Goal: Information Seeking & Learning: Compare options

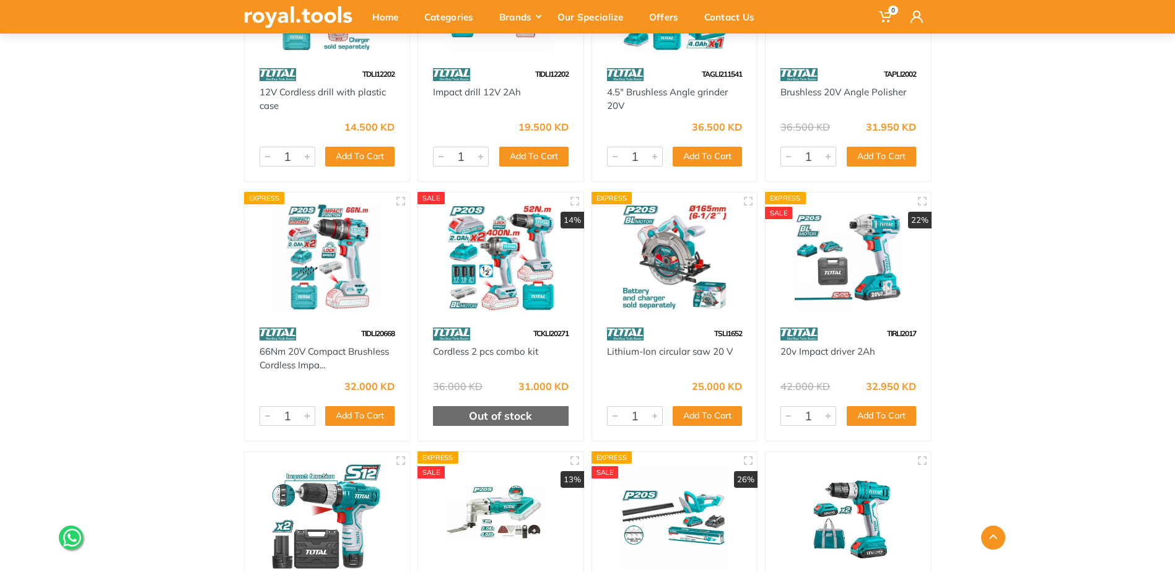
scroll to position [1920, 0]
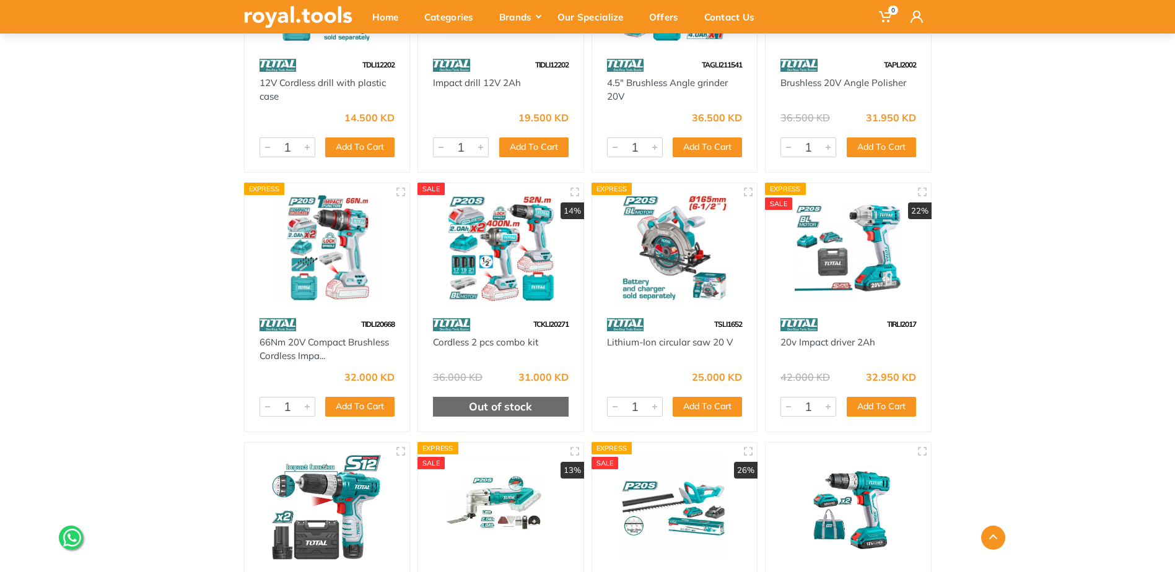
click at [498, 247] on img at bounding box center [500, 247] width 143 height 107
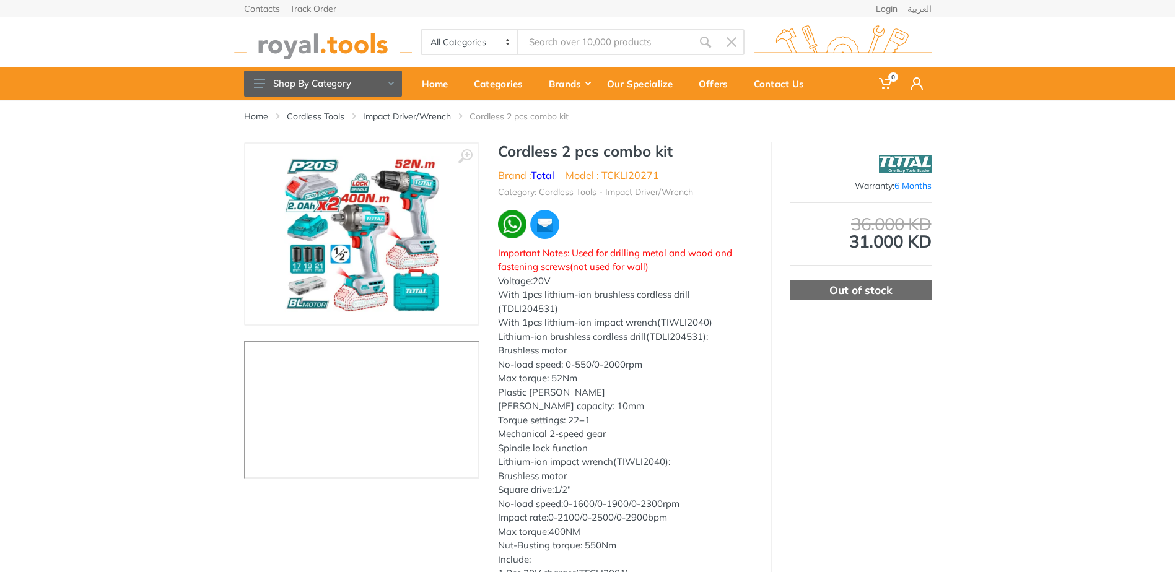
click at [382, 230] on img at bounding box center [362, 234] width 156 height 156
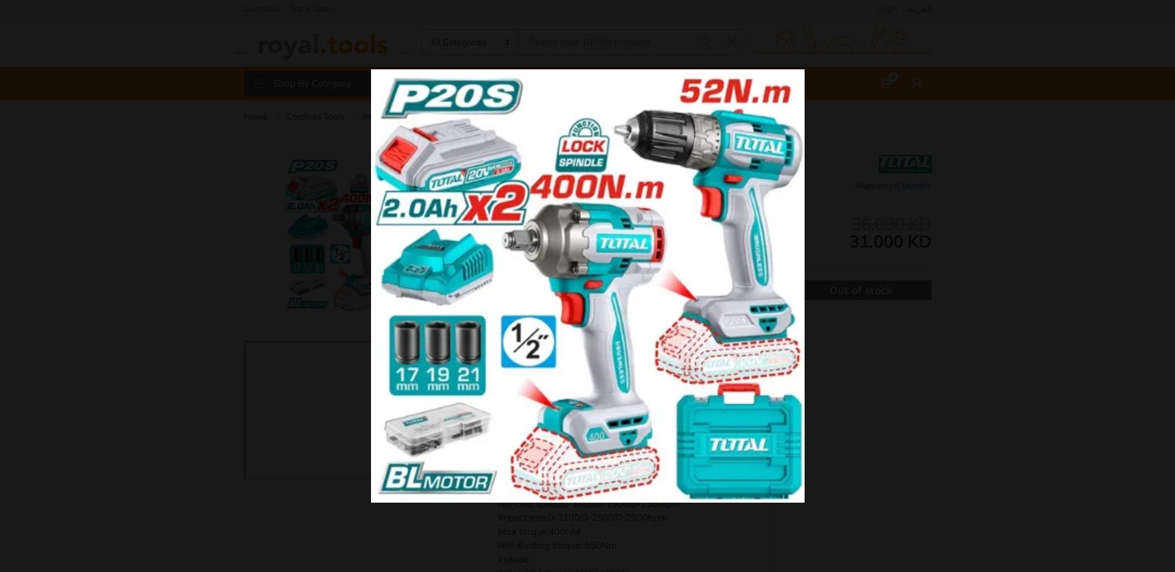
click at [575, 365] on img at bounding box center [588, 286] width 434 height 434
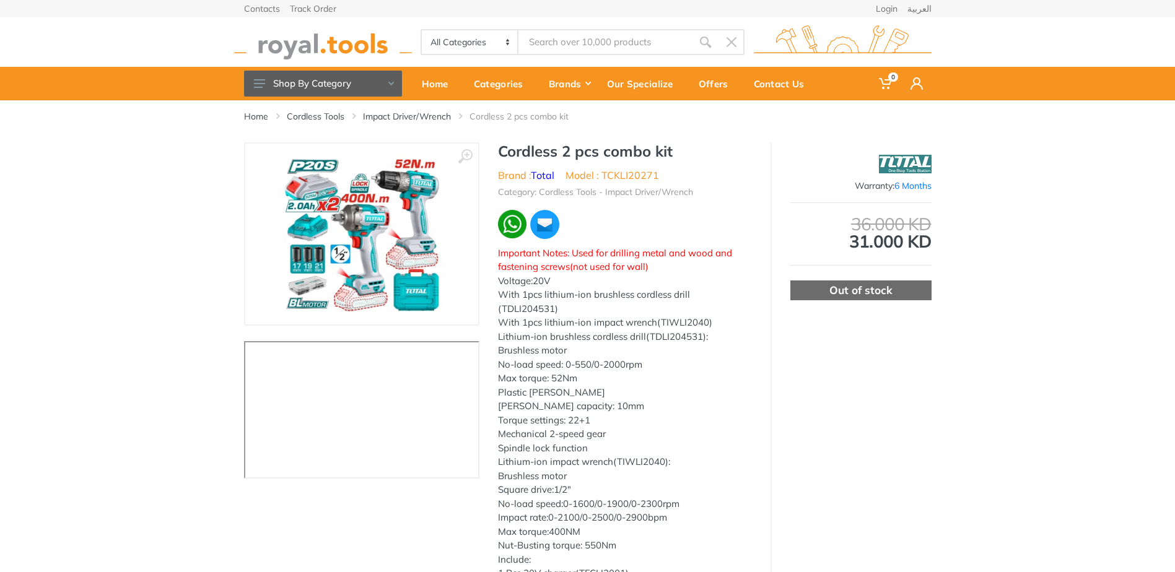
click at [852, 295] on div "Out of stock" at bounding box center [860, 291] width 141 height 20
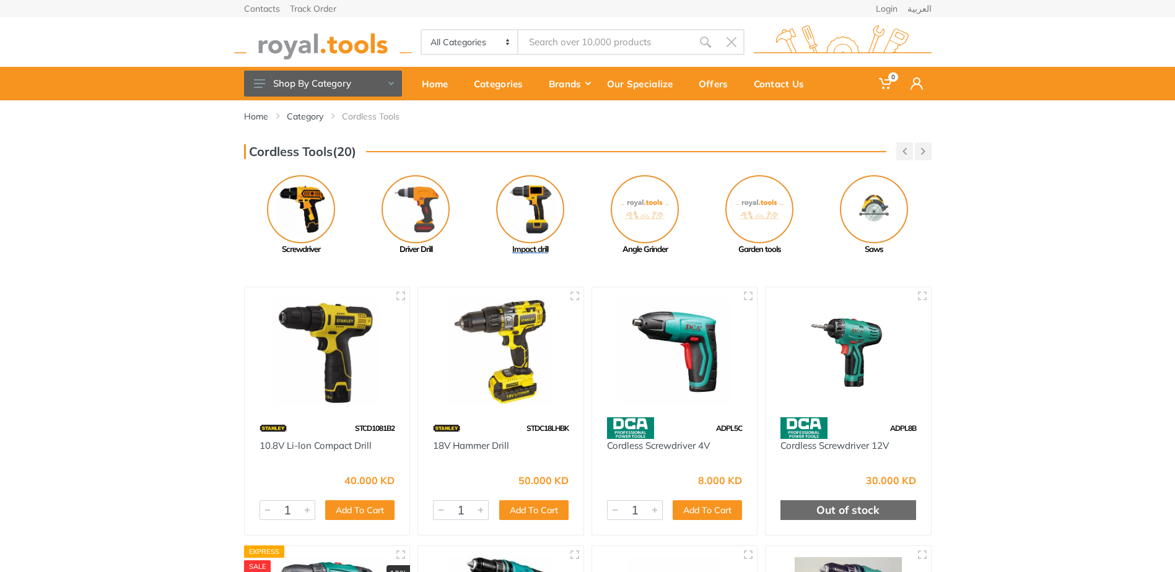
click at [535, 211] on img at bounding box center [530, 209] width 68 height 68
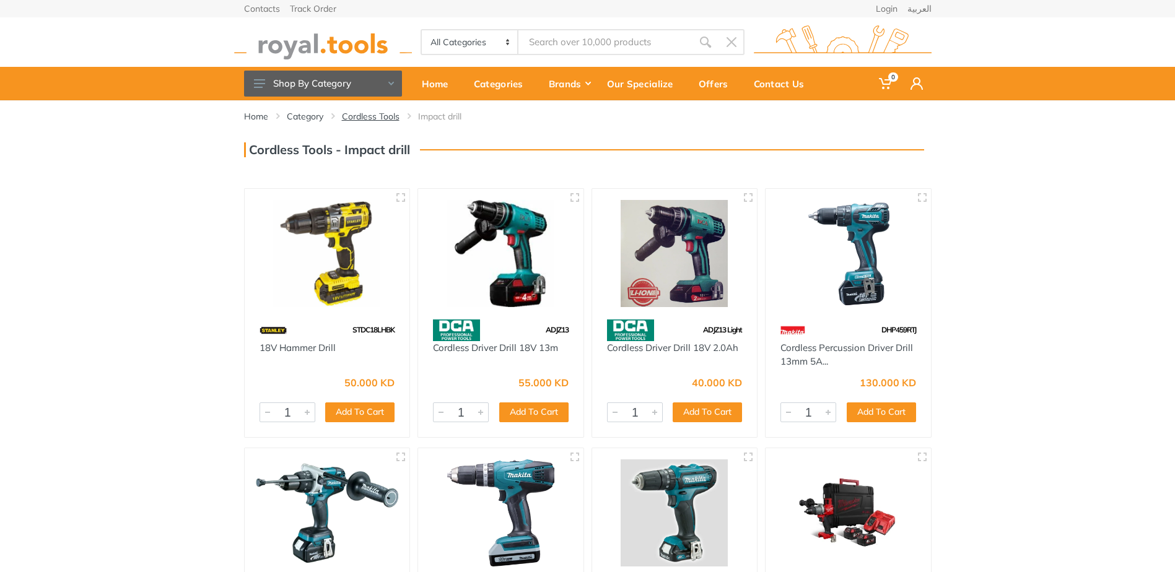
click at [364, 112] on link "Cordless Tools" at bounding box center [371, 116] width 58 height 12
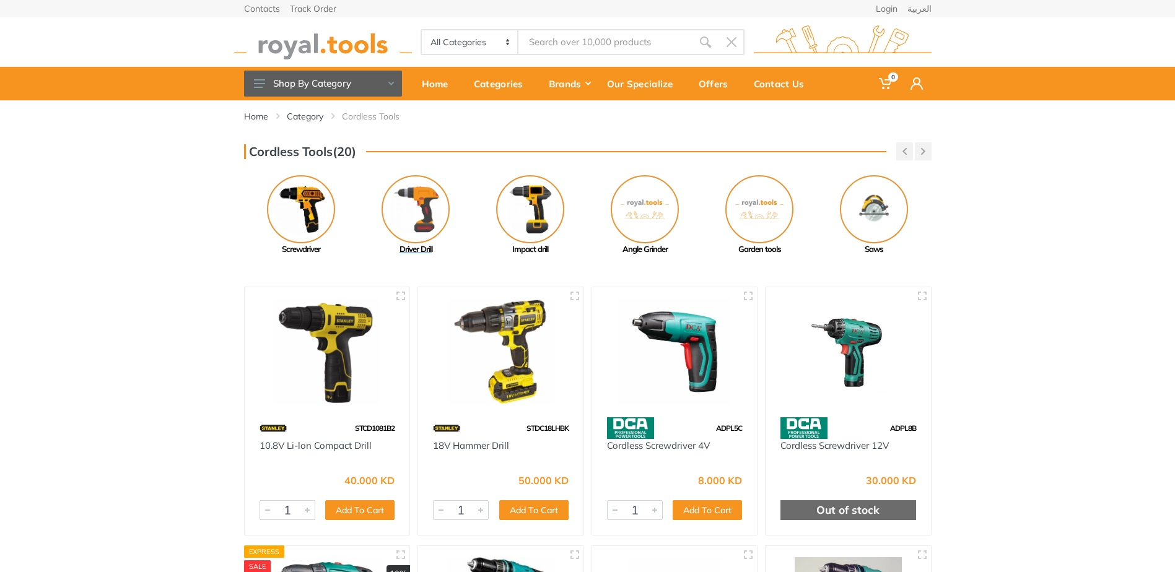
click at [430, 207] on img at bounding box center [416, 209] width 68 height 68
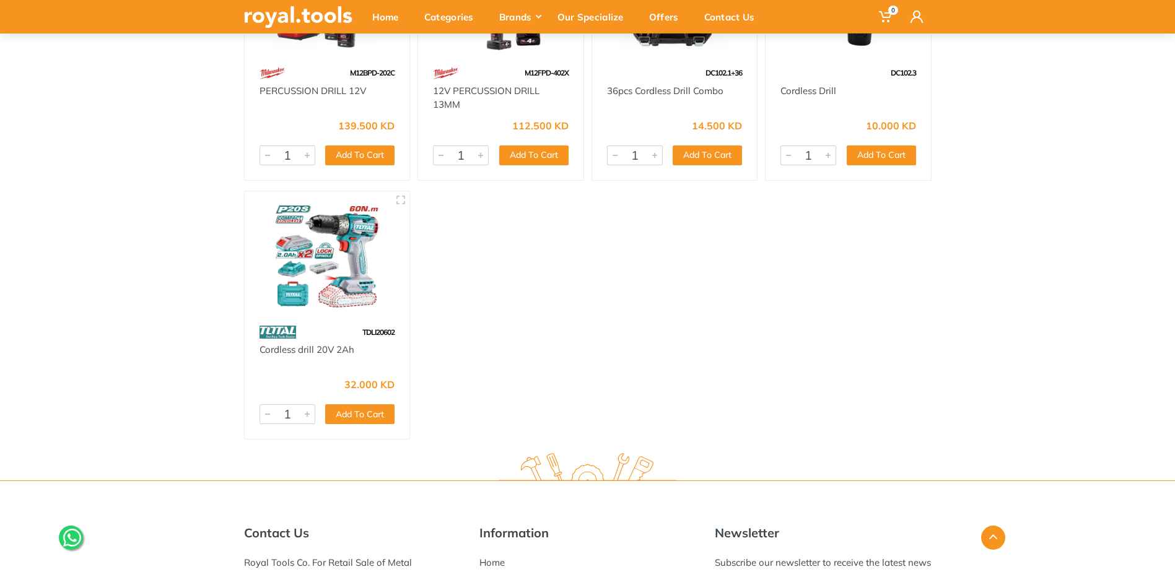
scroll to position [5017, 0]
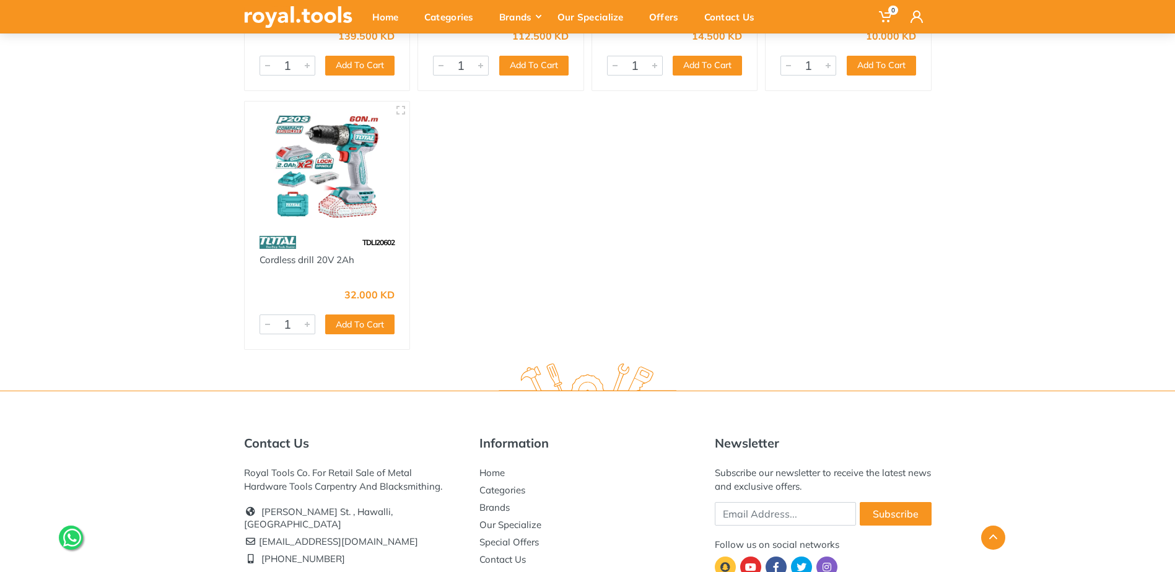
click at [343, 159] on img at bounding box center [327, 166] width 143 height 107
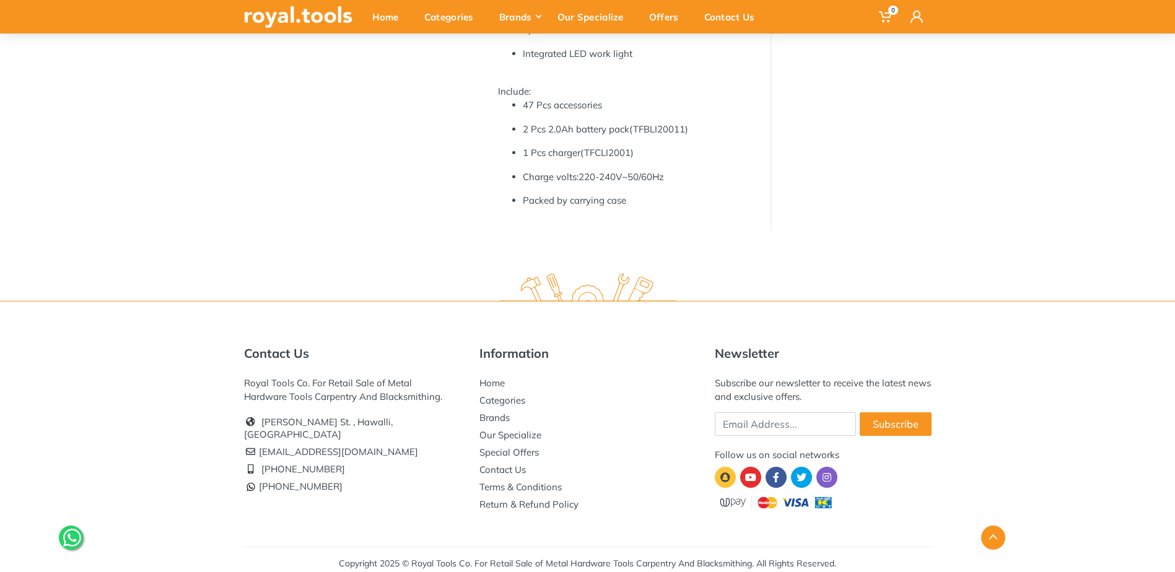
scroll to position [446, 0]
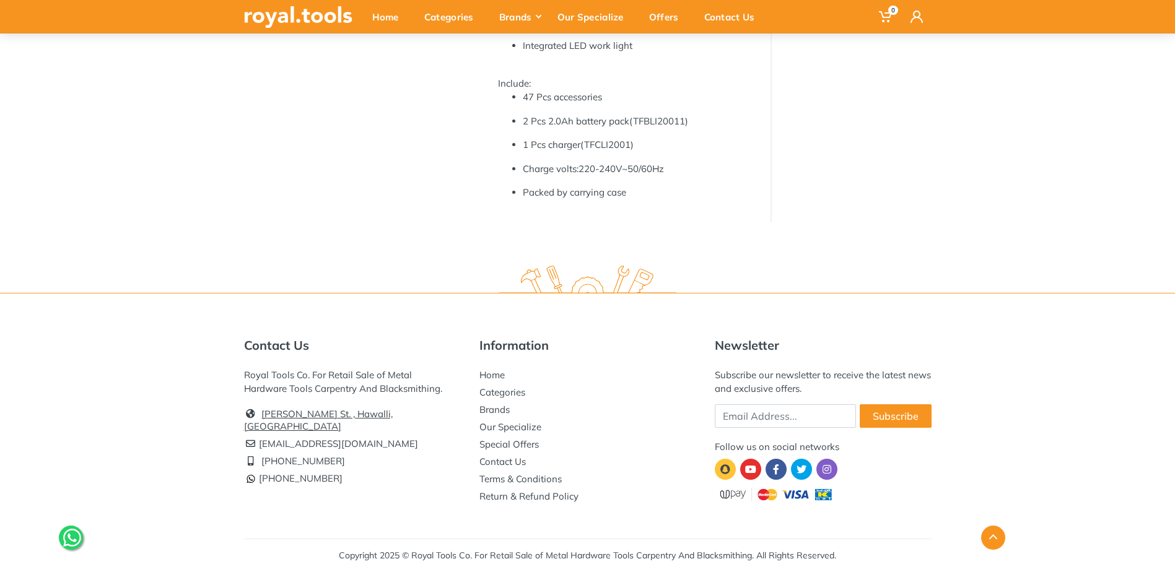
click at [325, 411] on link "[PERSON_NAME] St. , Hawalli, [GEOGRAPHIC_DATA]" at bounding box center [318, 420] width 149 height 24
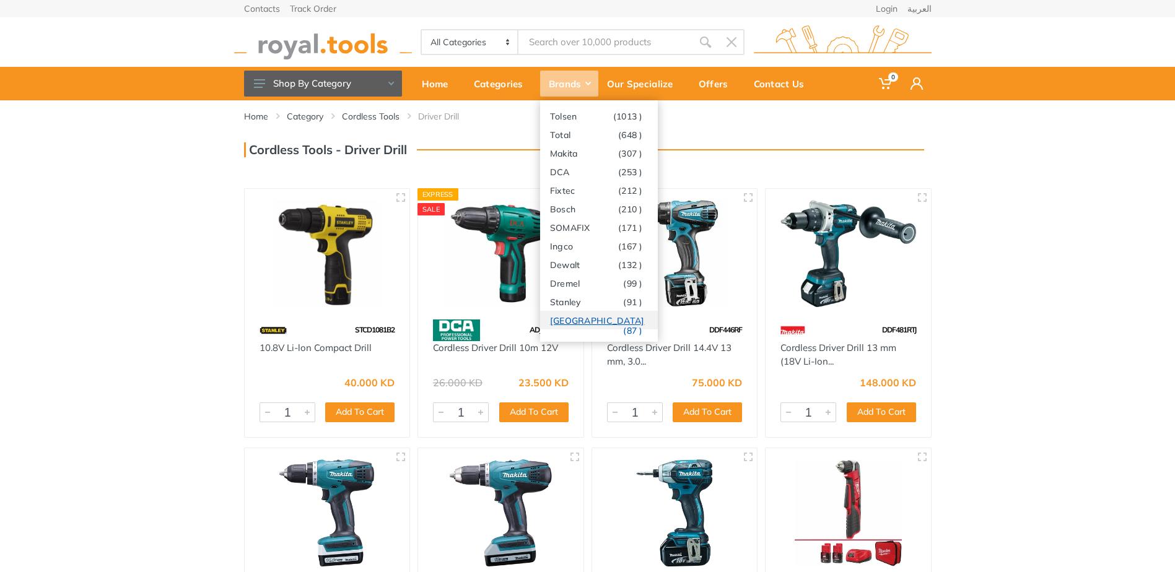
click at [570, 316] on link "Milwaukee (87 )" at bounding box center [599, 320] width 118 height 19
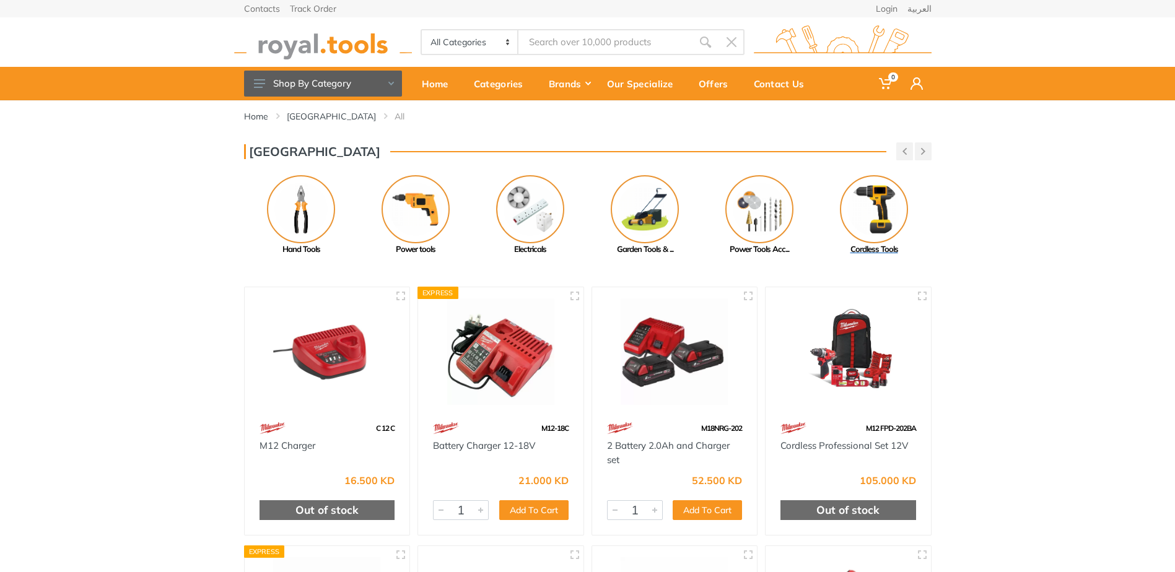
click at [863, 201] on img at bounding box center [874, 209] width 68 height 68
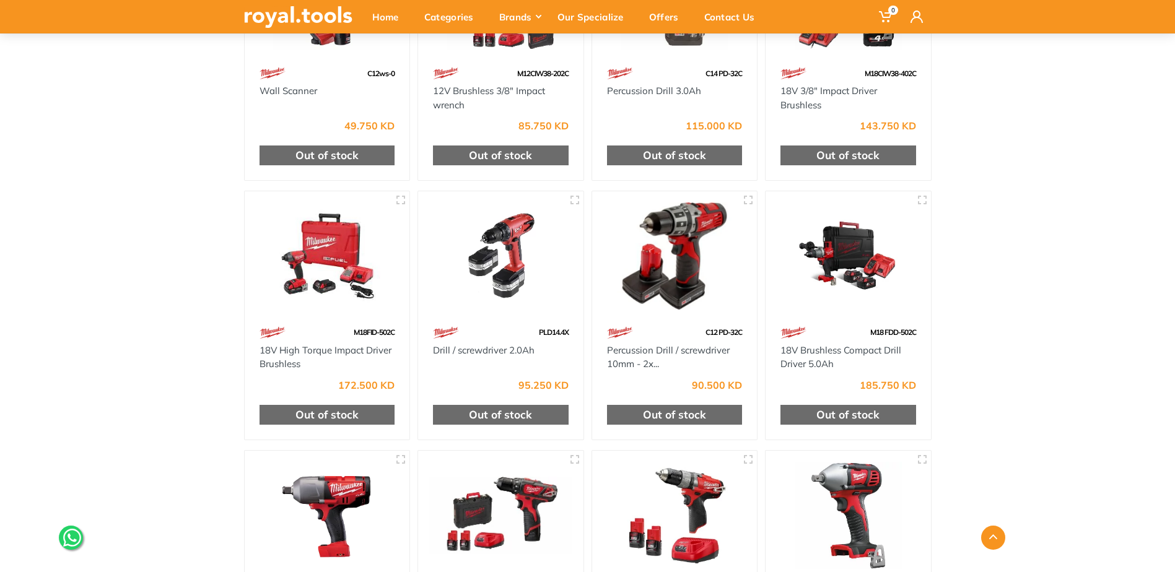
scroll to position [1239, 0]
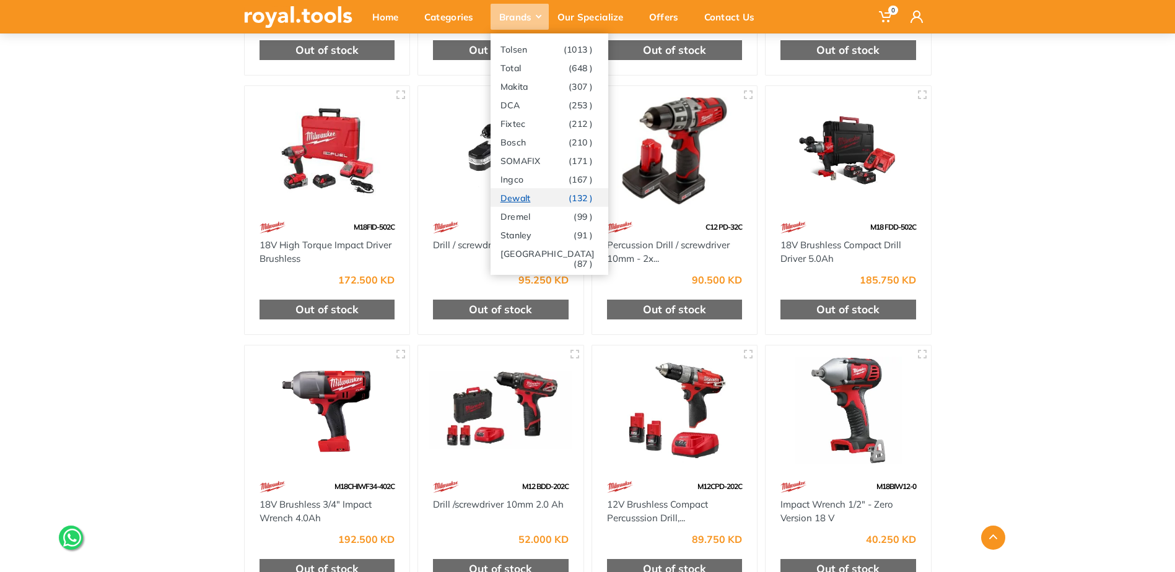
click at [518, 195] on link "Dewalt (132 )" at bounding box center [550, 197] width 118 height 19
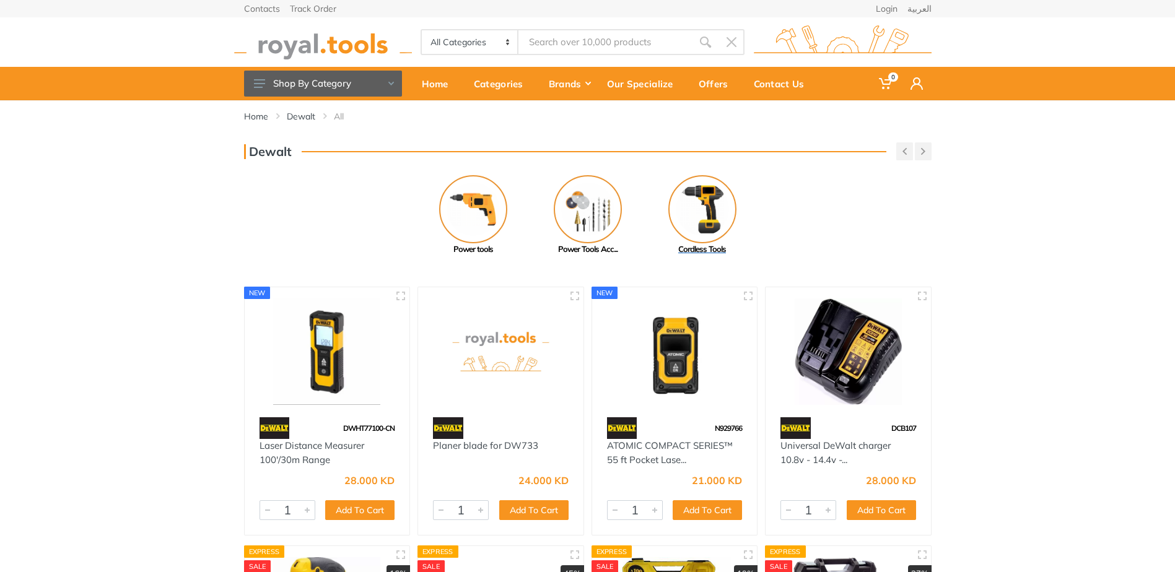
click at [710, 221] on img at bounding box center [702, 209] width 68 height 68
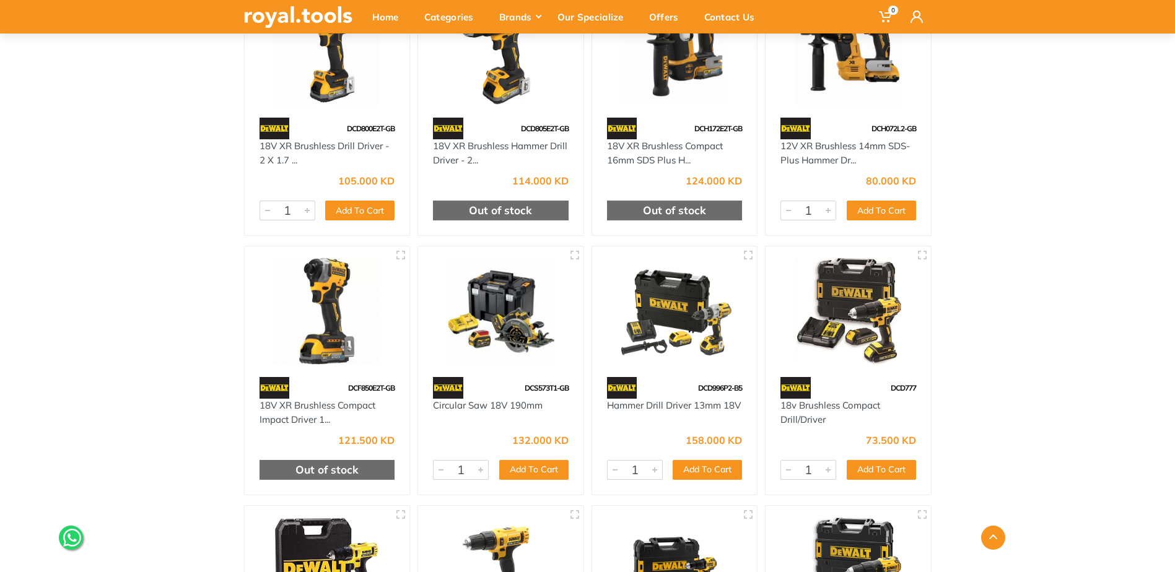
scroll to position [557, 0]
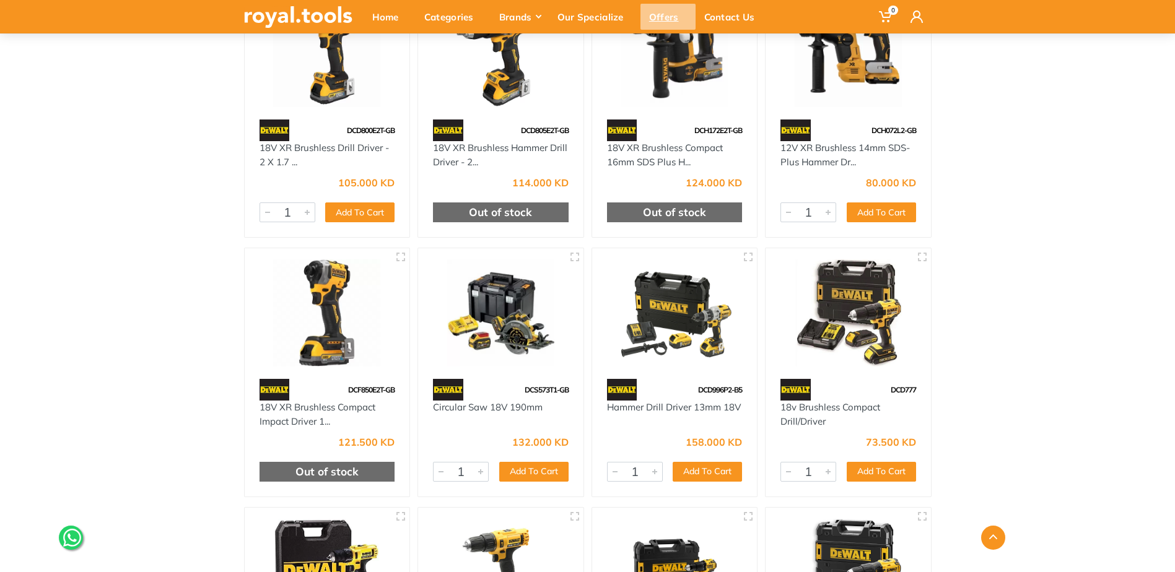
click at [665, 13] on div "Offers" at bounding box center [667, 17] width 55 height 26
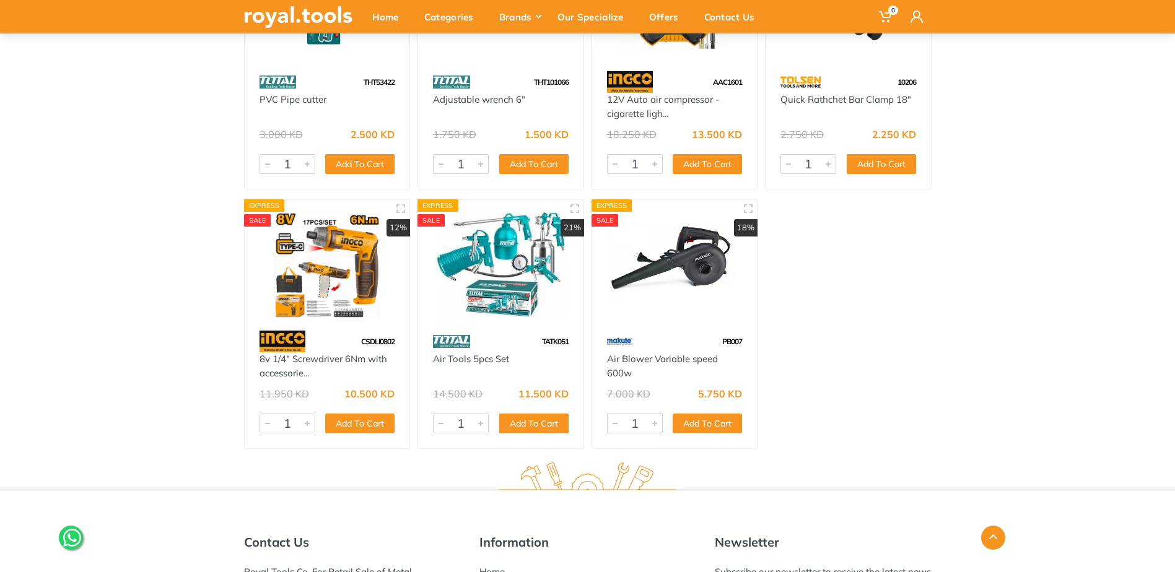
scroll to position [26014, 0]
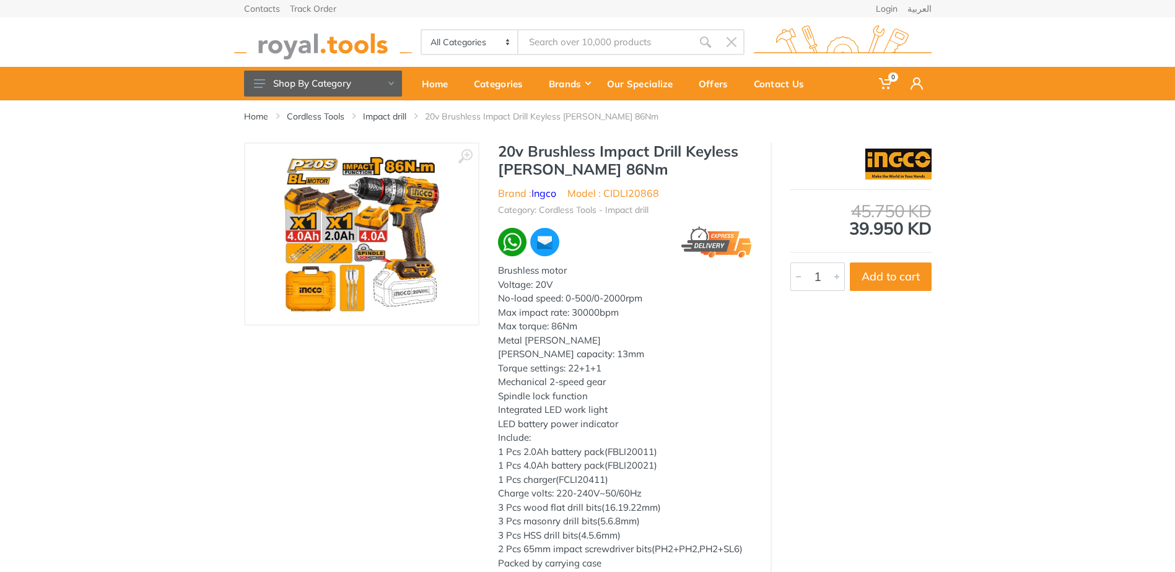
click at [321, 249] on img at bounding box center [362, 234] width 156 height 156
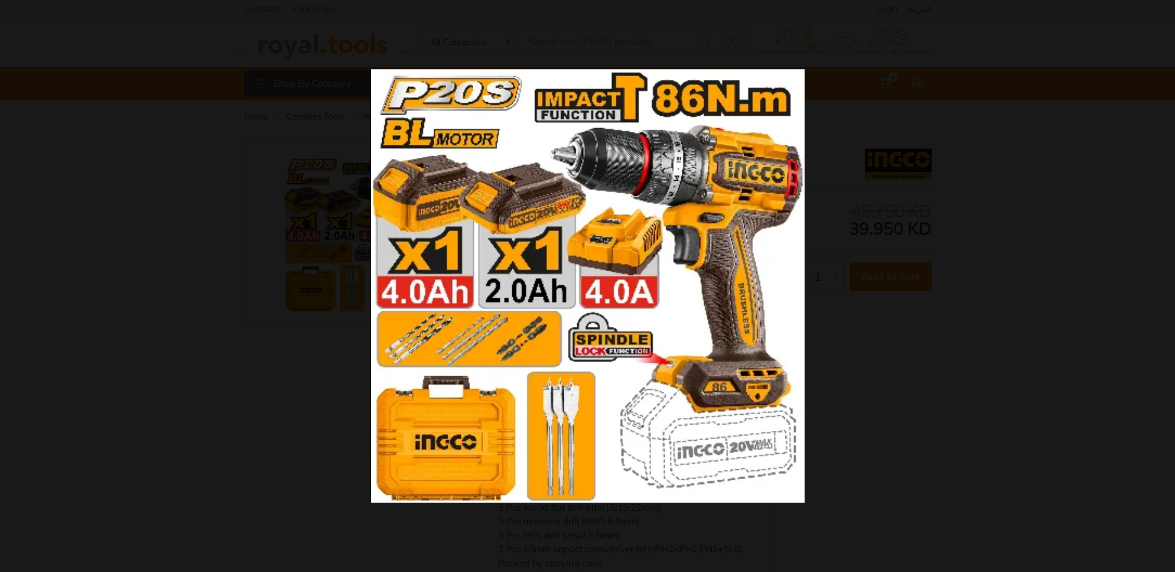
click at [759, 249] on img at bounding box center [588, 286] width 434 height 434
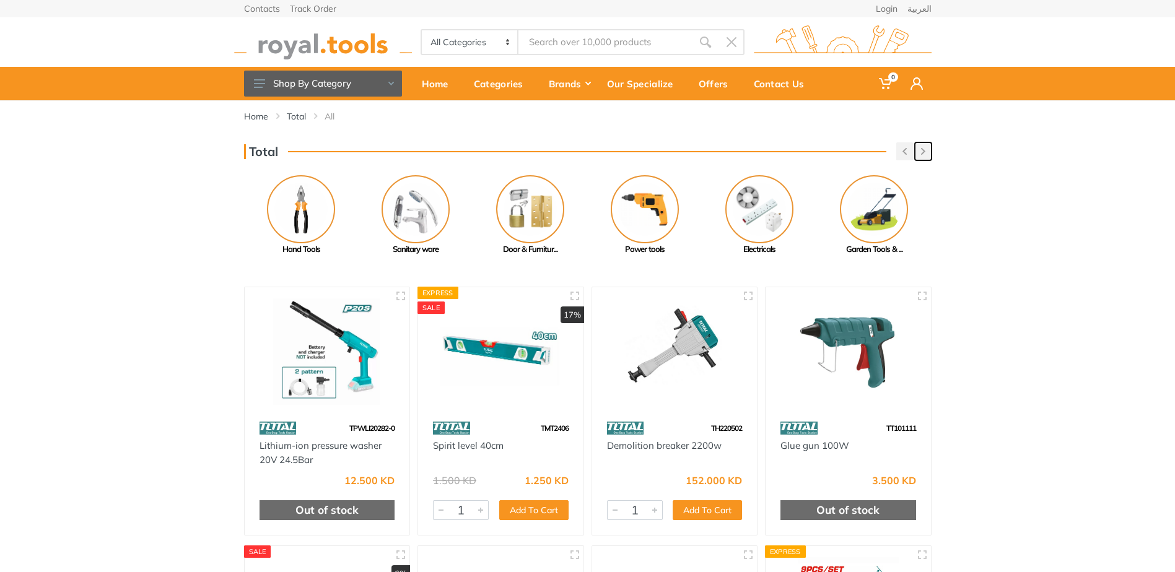
click at [927, 150] on button "button" at bounding box center [923, 151] width 17 height 18
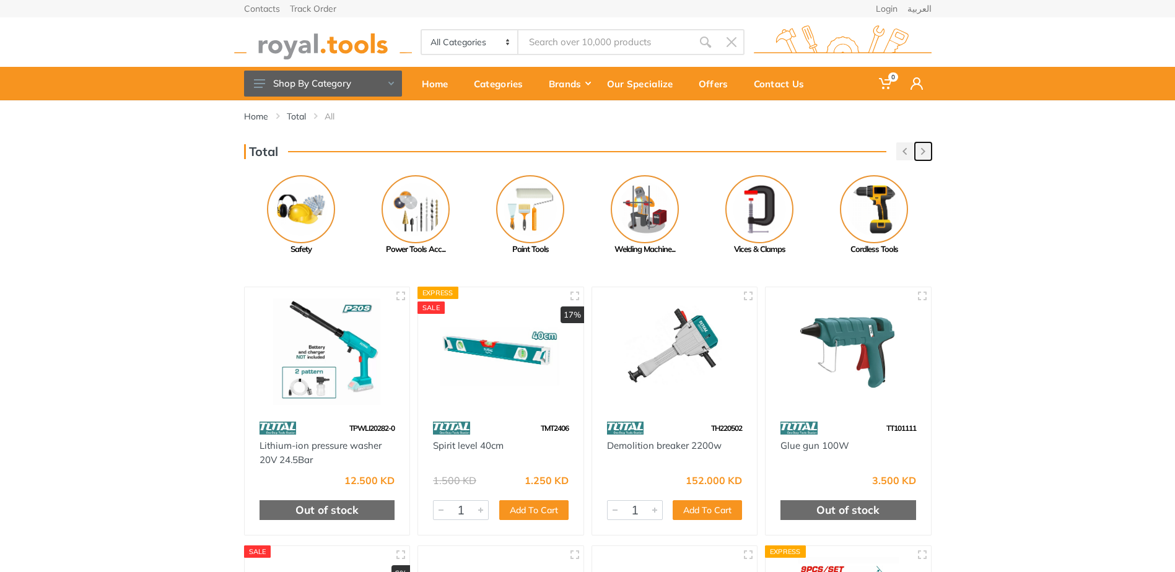
click at [927, 150] on button "button" at bounding box center [923, 151] width 17 height 18
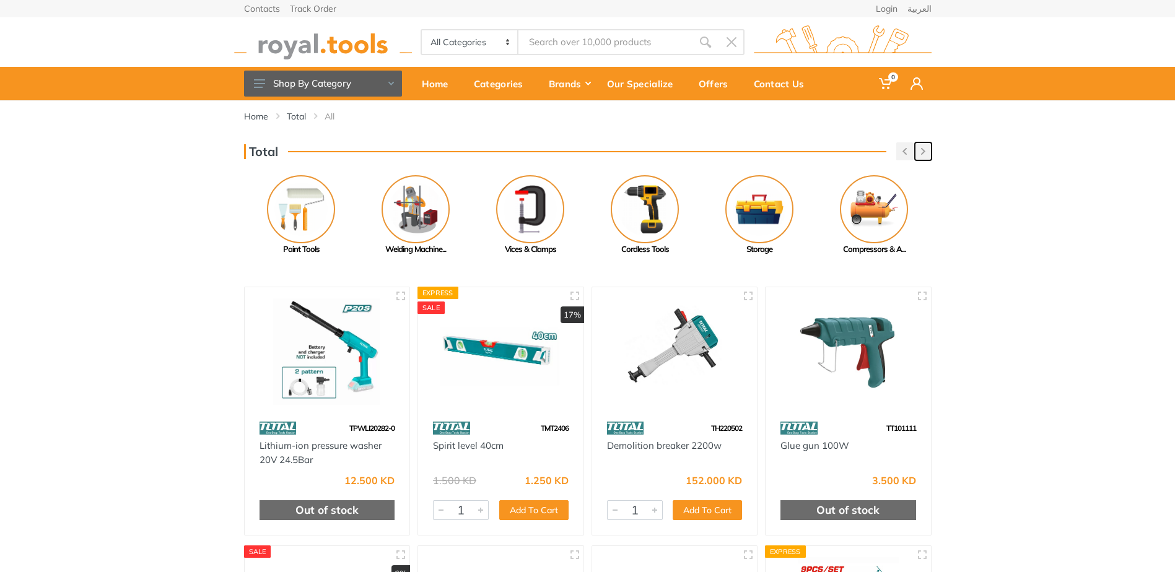
click at [927, 150] on button "button" at bounding box center [923, 151] width 17 height 18
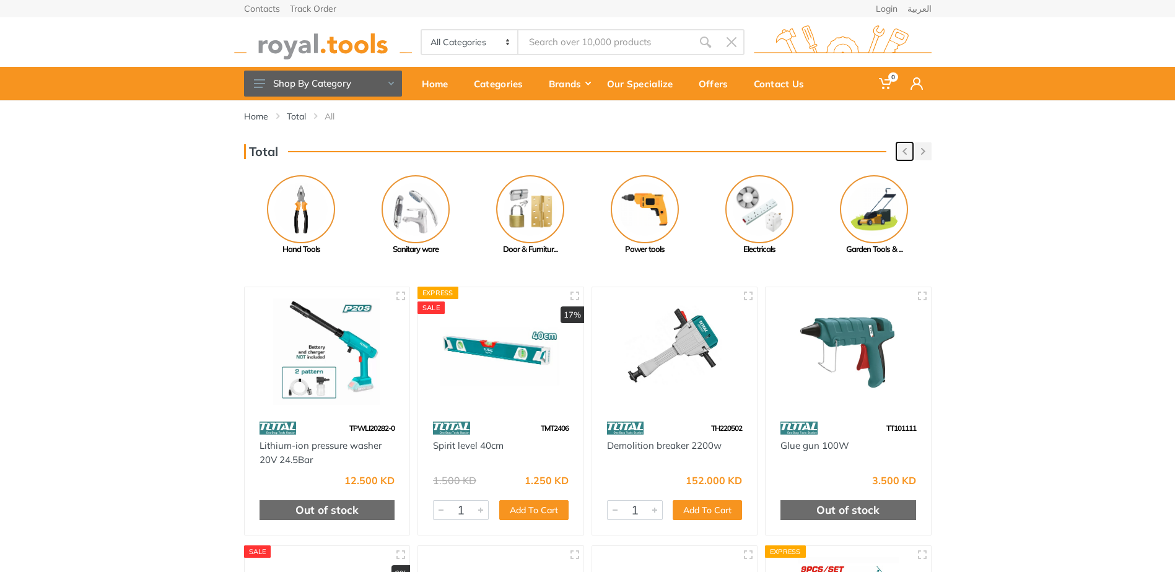
click at [901, 150] on button "button" at bounding box center [904, 151] width 17 height 18
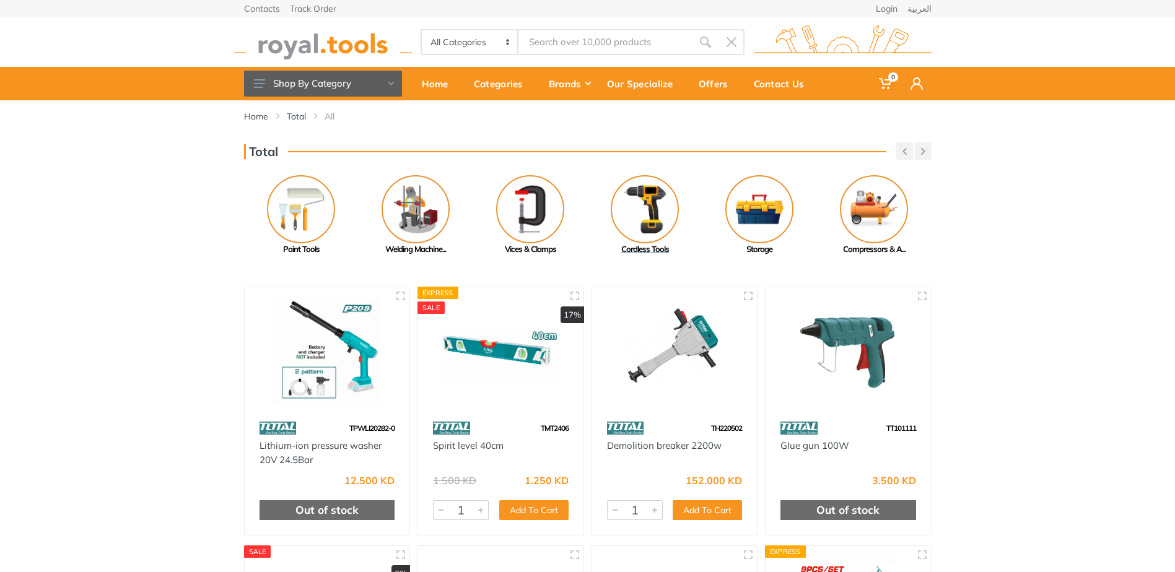
click at [628, 212] on img at bounding box center [645, 209] width 68 height 68
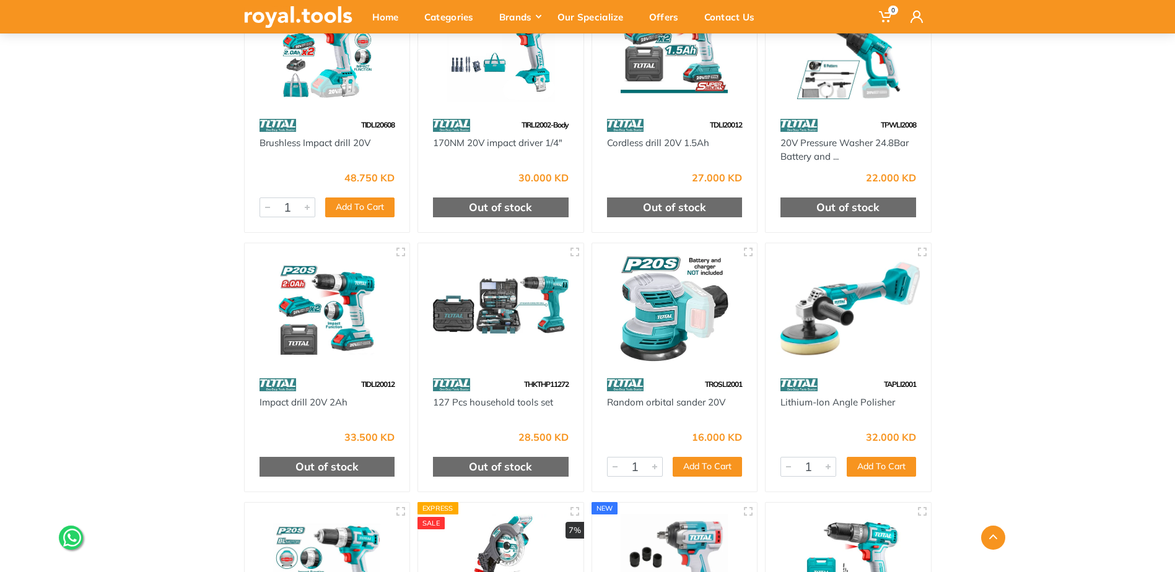
scroll to position [3654, 0]
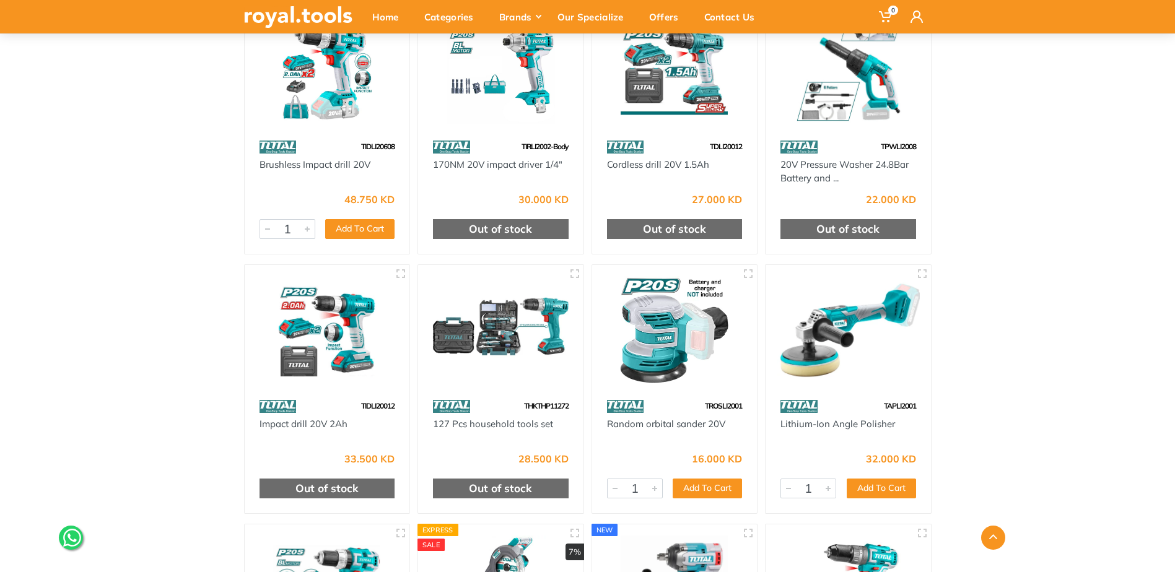
drag, startPoint x: 504, startPoint y: 330, endPoint x: 1000, endPoint y: 341, distance: 496.9
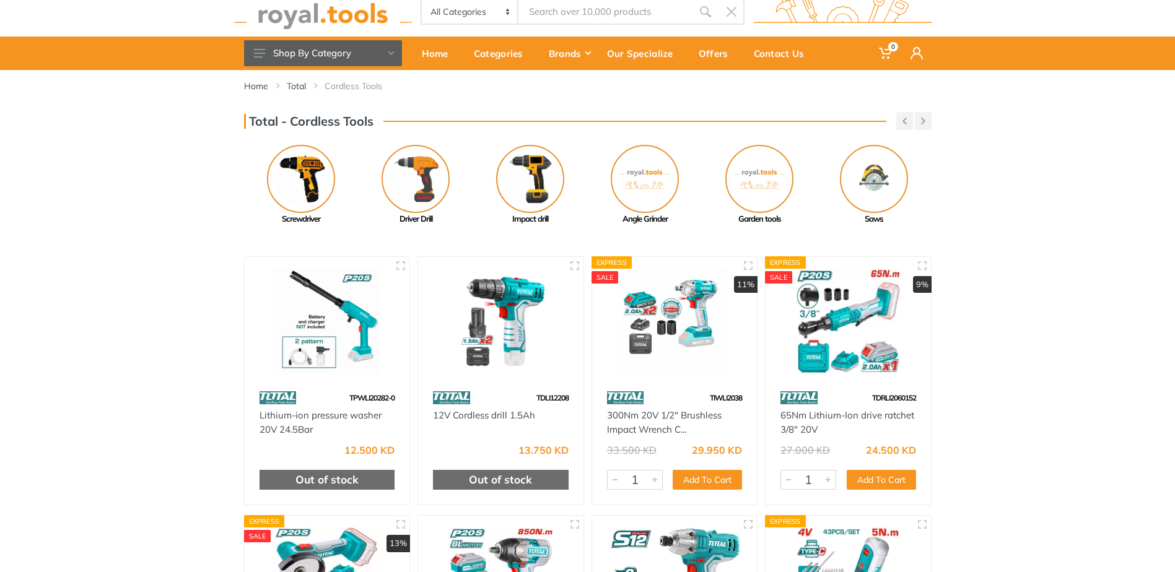
scroll to position [0, 0]
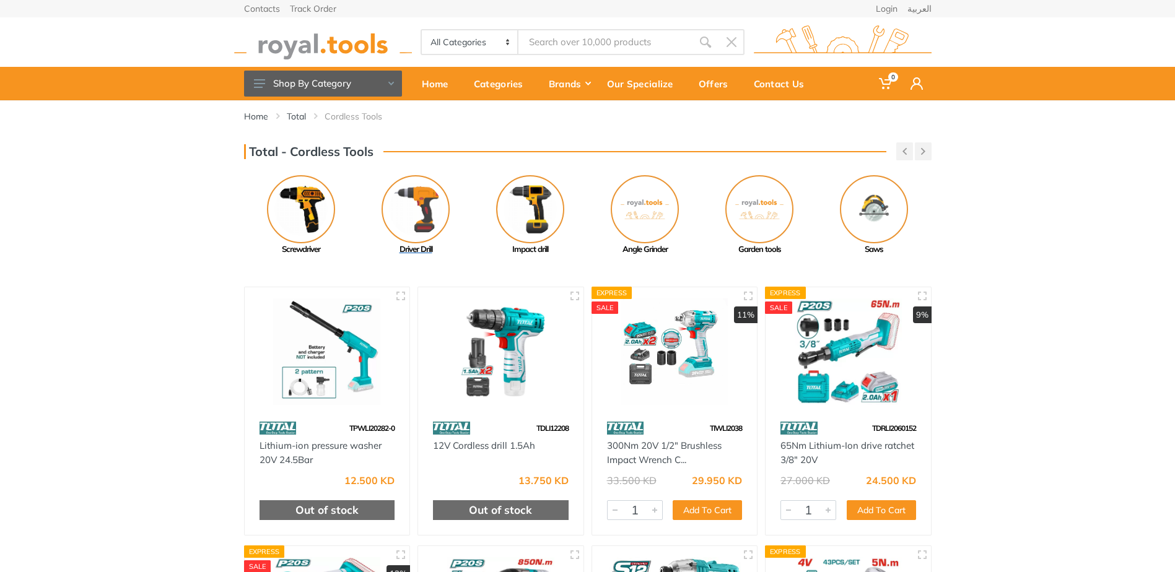
click at [408, 211] on img at bounding box center [416, 209] width 68 height 68
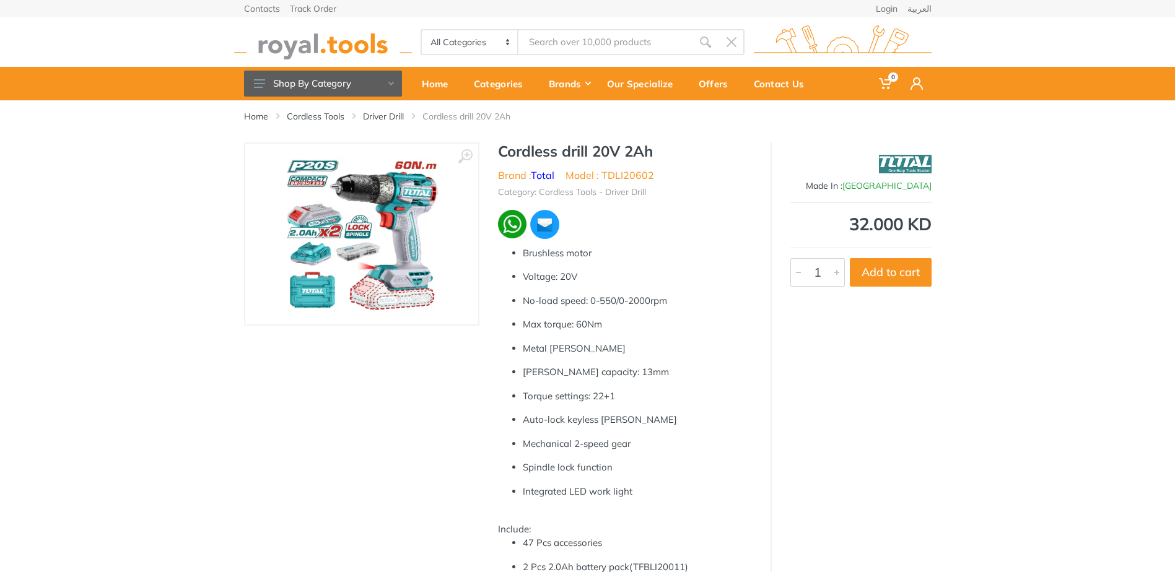
click at [392, 190] on img at bounding box center [362, 234] width 156 height 156
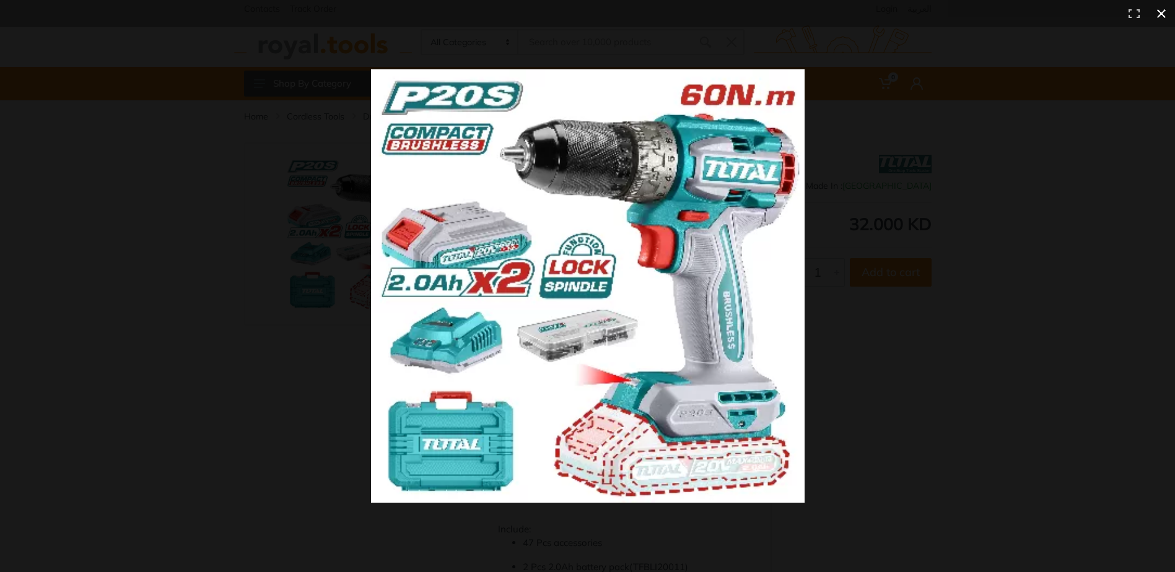
click at [939, 211] on div at bounding box center [863, 308] width 984 height 479
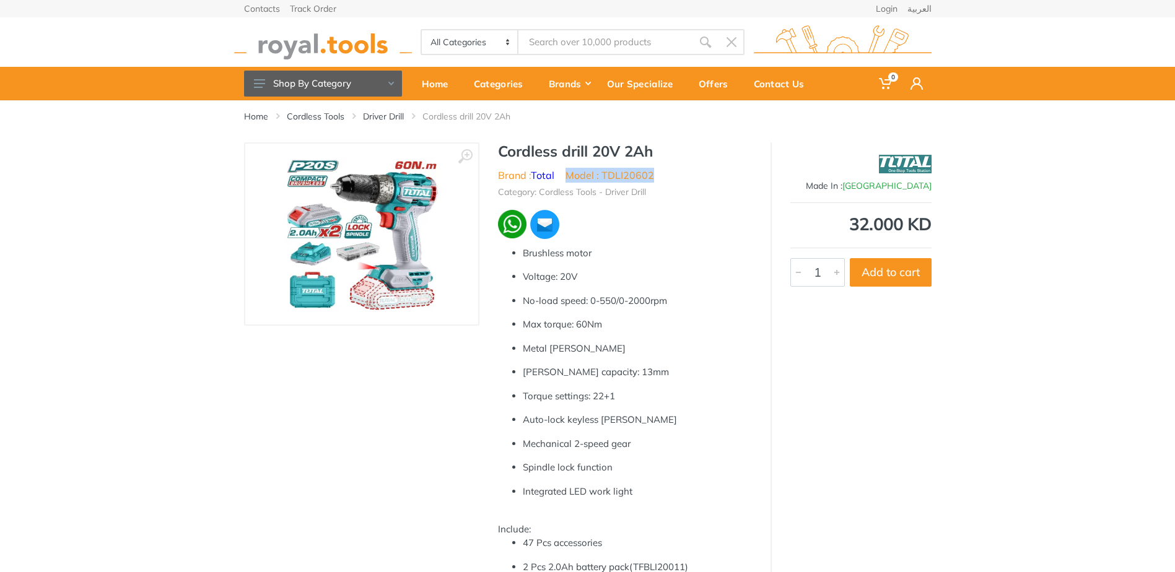
drag, startPoint x: 655, startPoint y: 173, endPoint x: 567, endPoint y: 175, distance: 87.4
click at [567, 175] on ul "Brand : Total Model : TDLI20602" at bounding box center [625, 175] width 254 height 15
drag, startPoint x: 569, startPoint y: 175, endPoint x: 586, endPoint y: 172, distance: 17.1
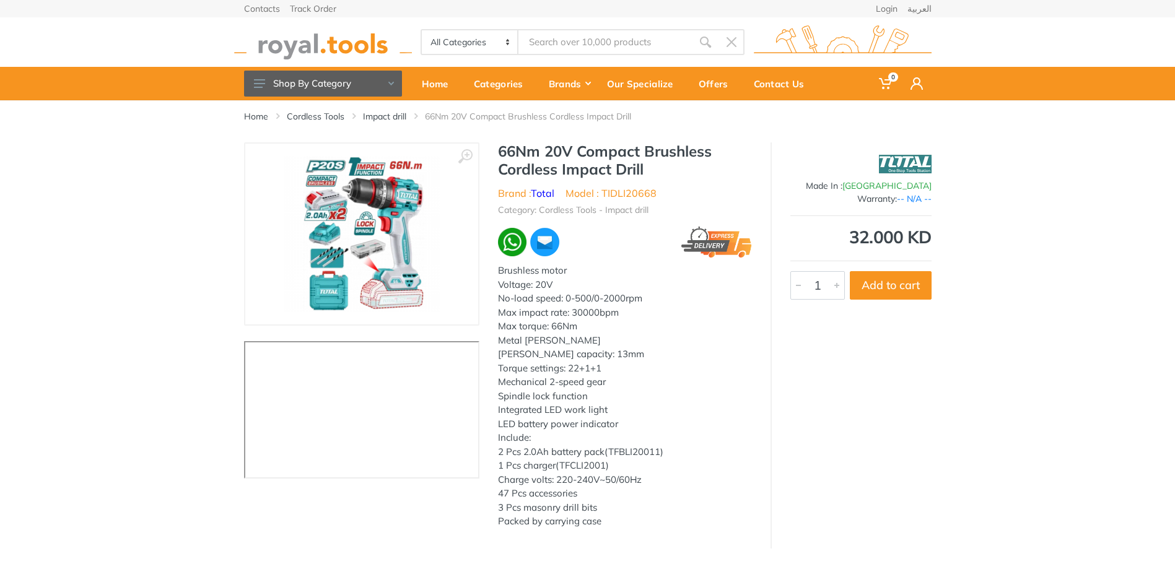
click at [384, 199] on img at bounding box center [362, 234] width 156 height 156
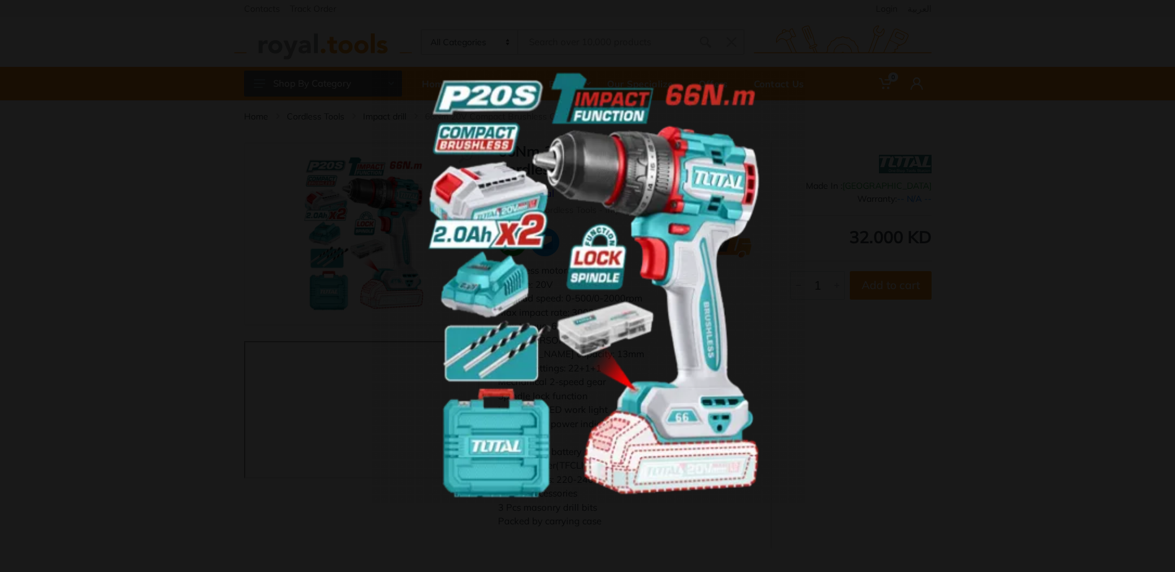
click at [676, 294] on img at bounding box center [588, 286] width 434 height 434
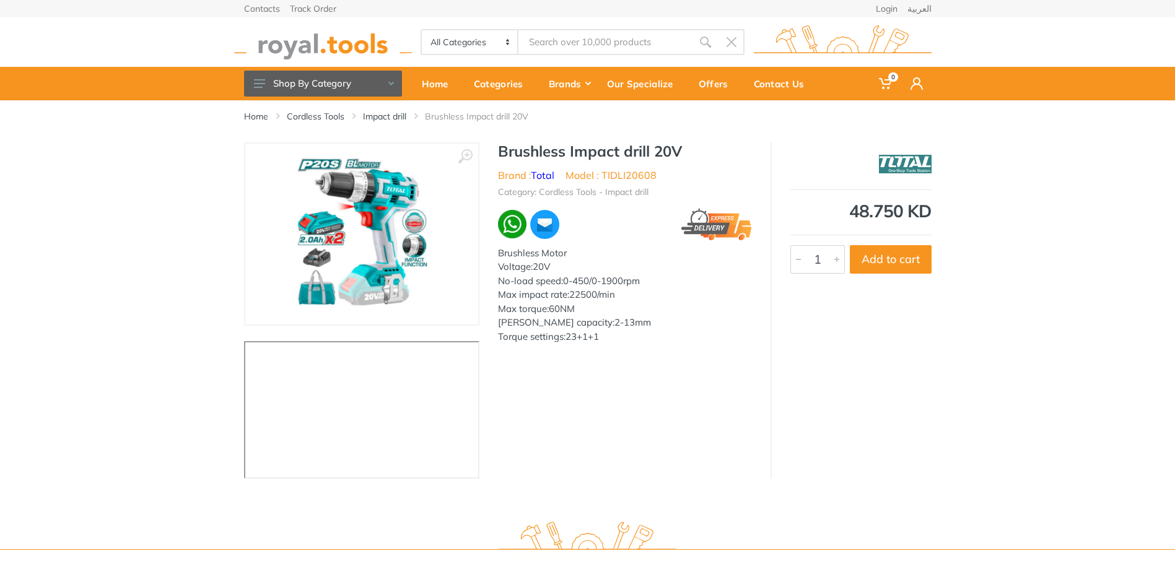
click at [378, 232] on img at bounding box center [362, 234] width 156 height 156
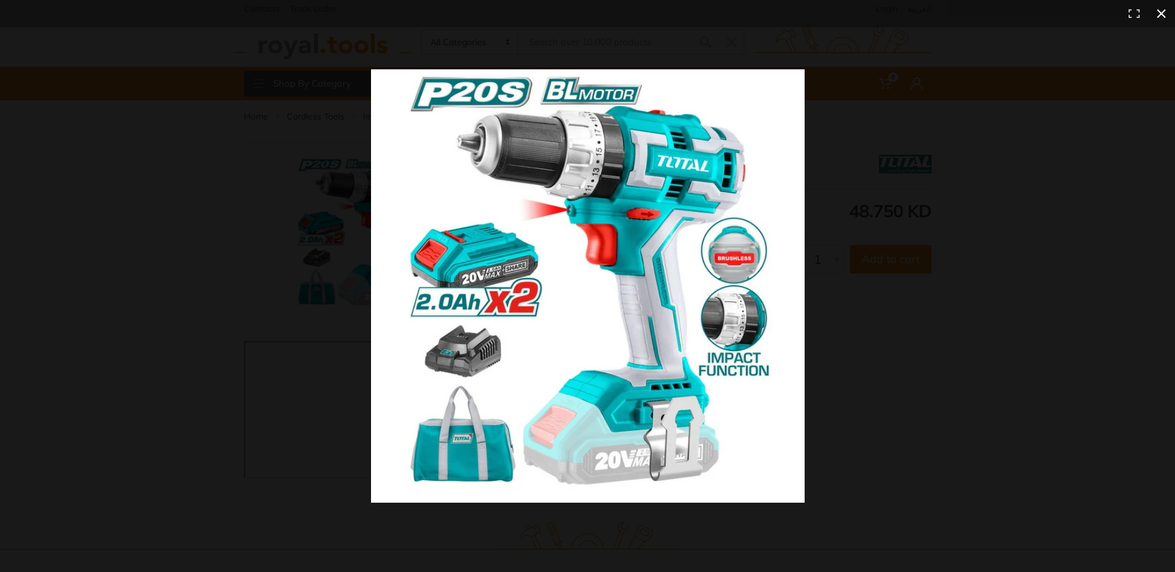
click at [1161, 17] on button at bounding box center [1161, 13] width 27 height 27
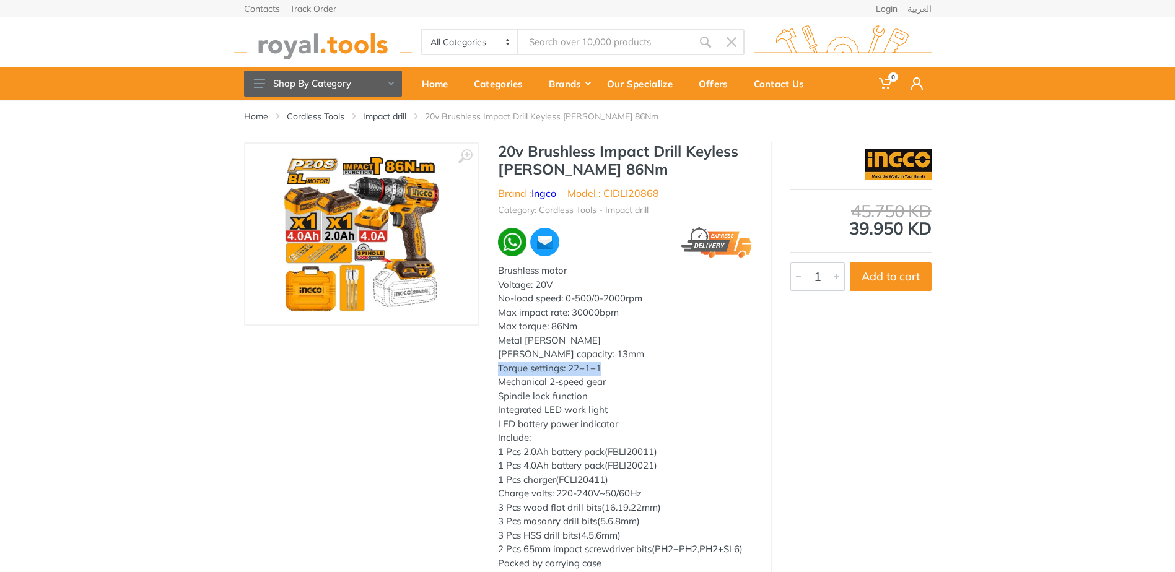
drag, startPoint x: 608, startPoint y: 370, endPoint x: 496, endPoint y: 372, distance: 112.1
click at [496, 372] on div "20v Brushless Impact Drill Keyless Chuck 86Nm Brand : Ingco Model : CIDLI20868 …" at bounding box center [624, 359] width 291 height 435
drag, startPoint x: 499, startPoint y: 370, endPoint x: 526, endPoint y: 367, distance: 26.8
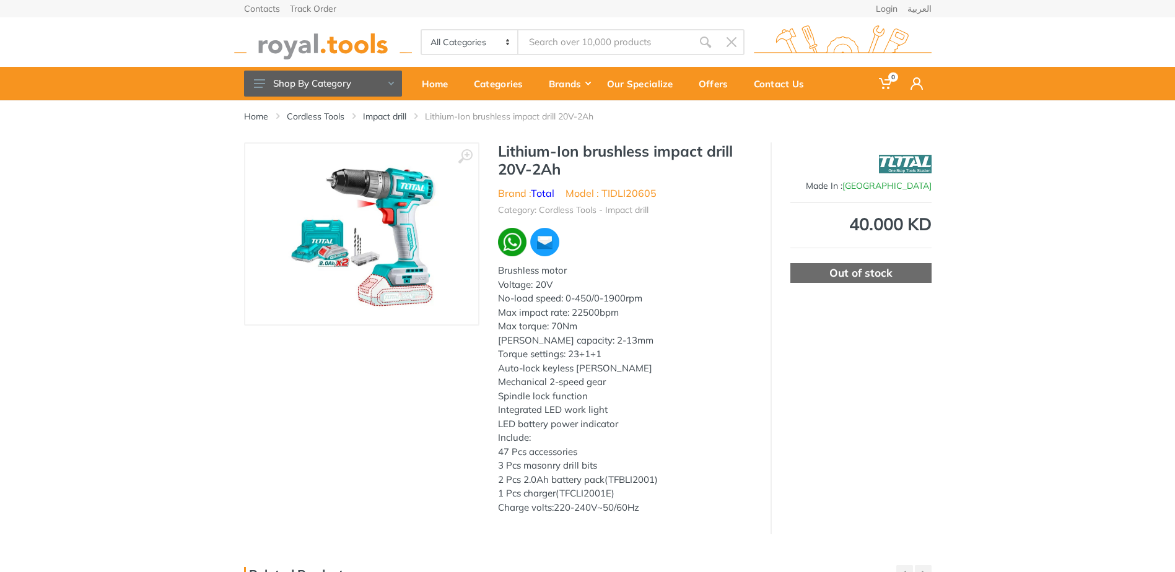
click at [380, 229] on img at bounding box center [362, 234] width 156 height 156
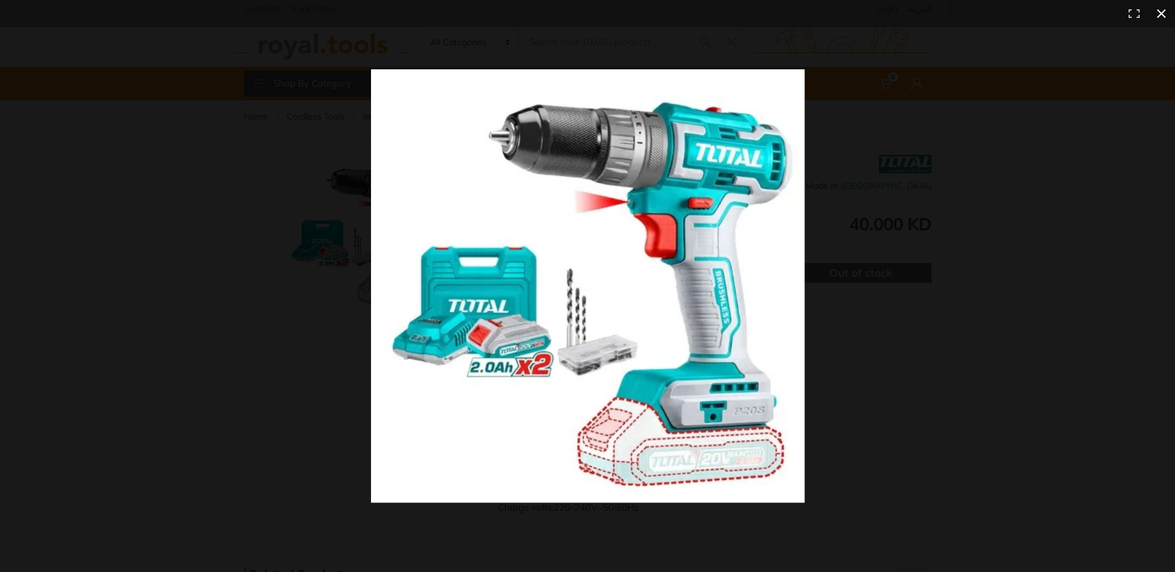
click at [1160, 7] on button at bounding box center [1161, 13] width 27 height 27
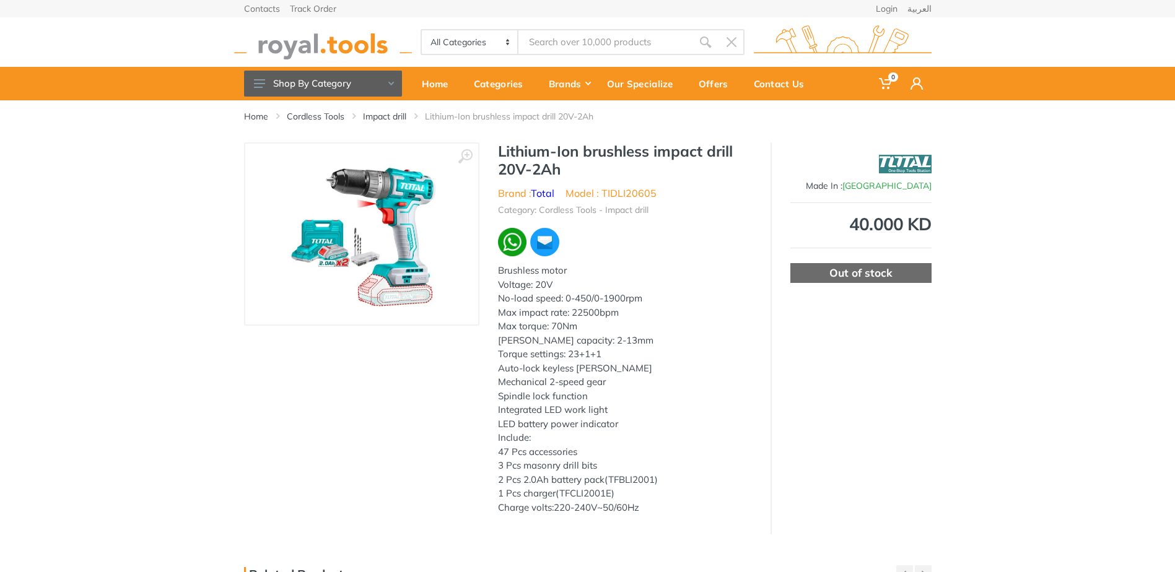
click at [602, 193] on li "Model : TIDLI20605" at bounding box center [610, 193] width 91 height 15
drag, startPoint x: 569, startPoint y: 193, endPoint x: 654, endPoint y: 197, distance: 85.0
click at [654, 197] on li "Model : TIDLI20605" at bounding box center [610, 193] width 91 height 15
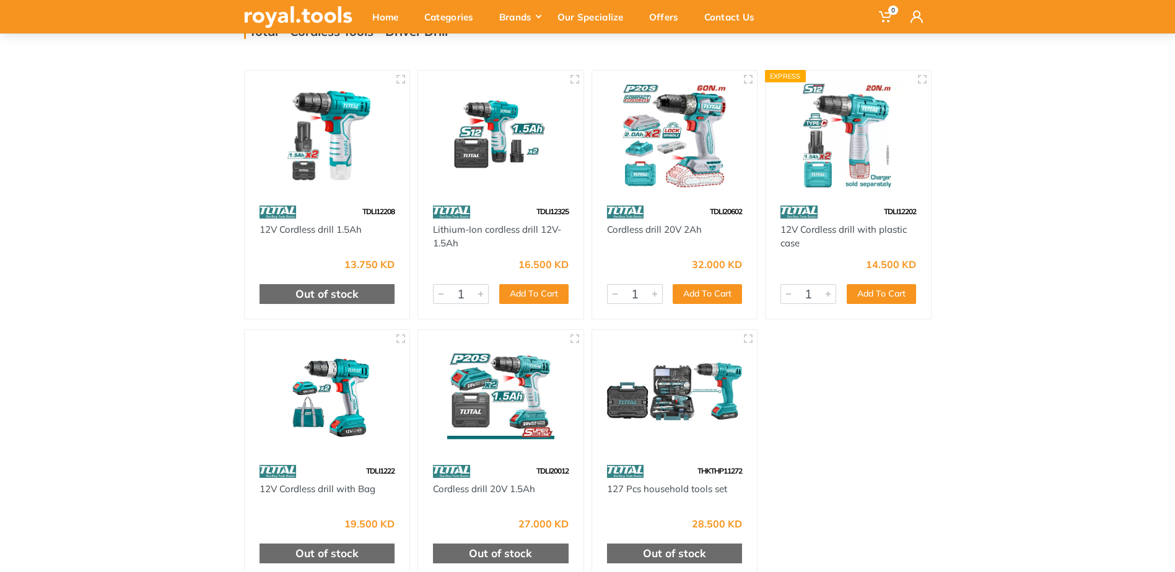
scroll to position [124, 0]
